Goal: Information Seeking & Learning: Learn about a topic

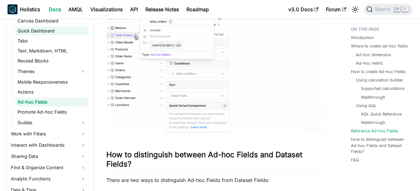
scroll to position [251, 0]
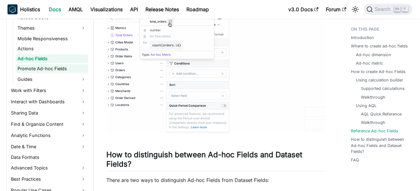
click at [52, 66] on link "Promote Ad-hoc Fields" at bounding box center [52, 68] width 73 height 9
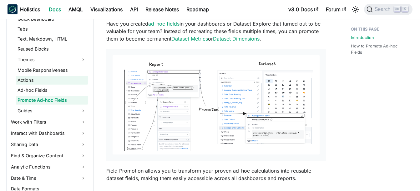
scroll to position [219, 0]
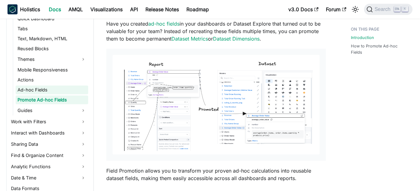
click at [41, 90] on link "Ad-hoc Fields" at bounding box center [52, 90] width 73 height 9
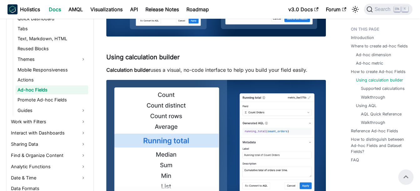
scroll to position [813, 0]
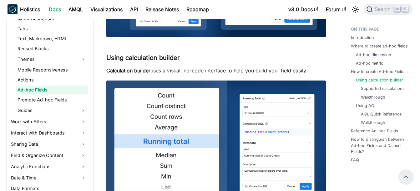
click at [67, 185] on link "Data Formats" at bounding box center [48, 188] width 79 height 9
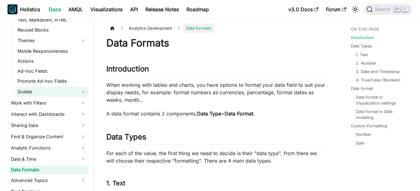
scroll to position [256, 0]
